Goal: Download file/media

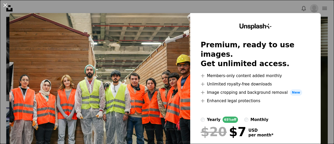
click at [4, 4] on button "An X shape" at bounding box center [5, 5] width 6 height 6
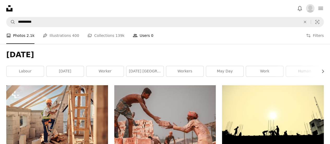
click at [138, 34] on link "People Users 0" at bounding box center [143, 35] width 21 height 17
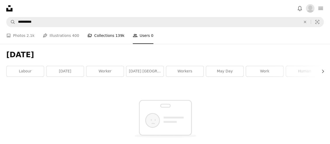
click at [99, 37] on link "A stack of folders Collections 139k" at bounding box center [105, 35] width 37 height 17
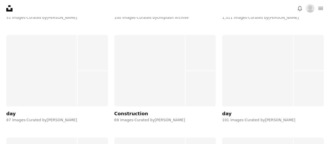
scroll to position [1070, 0]
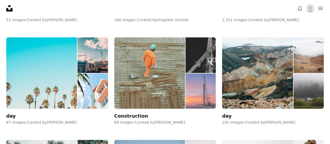
click at [158, 55] on img at bounding box center [149, 72] width 71 height 71
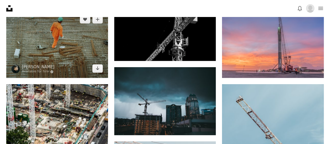
scroll to position [104, 0]
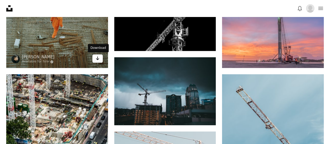
click at [99, 61] on icon "Arrow pointing down" at bounding box center [98, 58] width 4 height 6
